Goal: Task Accomplishment & Management: Use online tool/utility

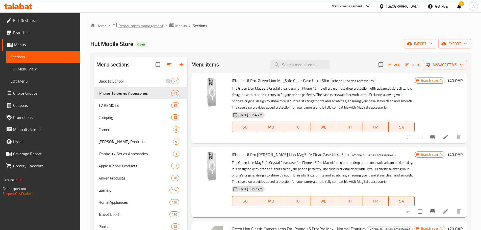
click at [155, 25] on span "Restaurants management" at bounding box center [140, 26] width 45 height 6
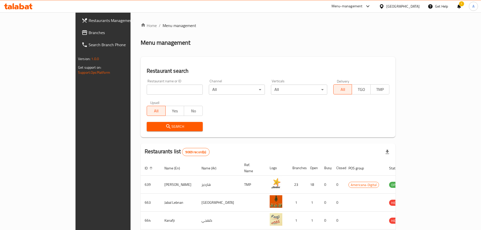
click at [156, 88] on input "search" at bounding box center [175, 90] width 56 height 10
type input "masa"
click at [151, 126] on span "Search" at bounding box center [175, 127] width 48 height 6
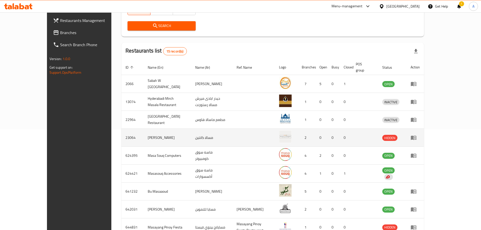
scroll to position [101, 0]
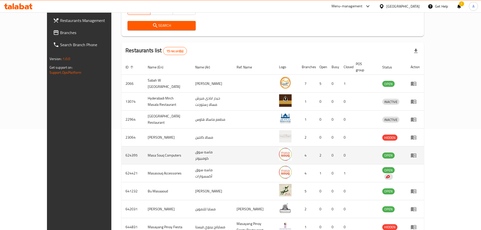
click at [145, 150] on td "Masa Souq Computers" at bounding box center [167, 156] width 47 height 18
click at [417, 152] on icon "enhanced table" at bounding box center [414, 155] width 6 height 6
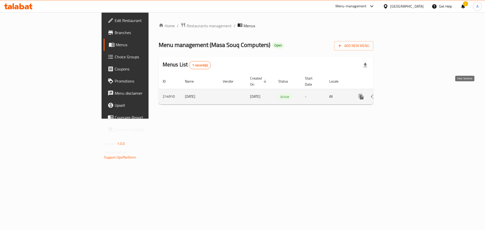
click at [401, 94] on icon "enhanced table" at bounding box center [398, 97] width 6 height 6
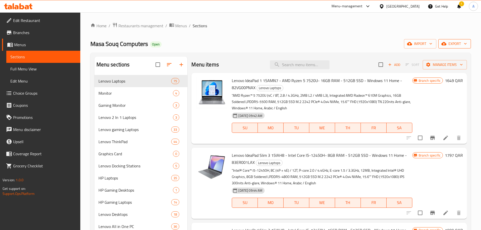
click at [453, 44] on span "export" at bounding box center [455, 44] width 25 height 6
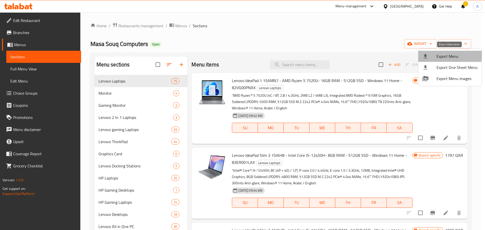
click at [448, 52] on li "Export Menu" at bounding box center [449, 56] width 63 height 11
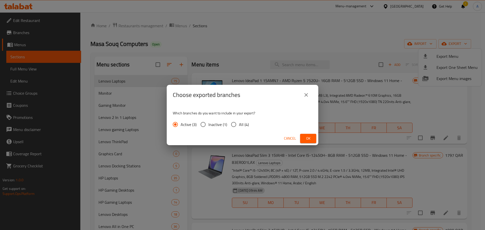
click at [305, 140] on span "Ok" at bounding box center [308, 138] width 8 height 6
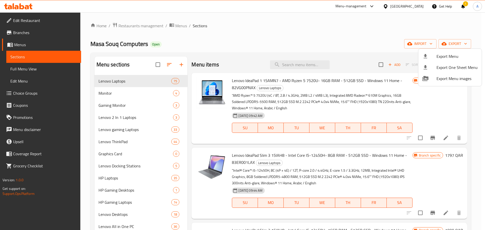
click at [295, 63] on div at bounding box center [242, 115] width 485 height 230
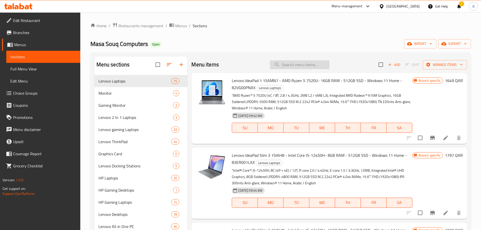
click at [295, 64] on input "search" at bounding box center [300, 64] width 60 height 9
paste input "Lenovo L27i-40 27 Inch FHD Monitor"
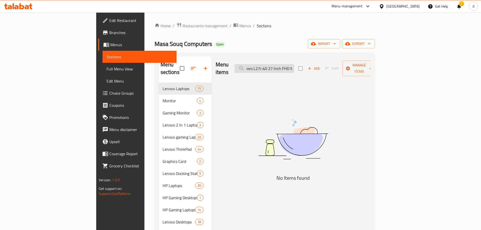
scroll to position [0, 18]
drag, startPoint x: 281, startPoint y: 64, endPoint x: 309, endPoint y: 65, distance: 28.6
click at [294, 65] on input "Lenovo L27i-40 27 Inch FHD Monitor" at bounding box center [265, 68] width 60 height 9
type input "Lenovo L27i-40 27 Inch FHD Monitor"
